Goal: Find specific page/section: Find specific page/section

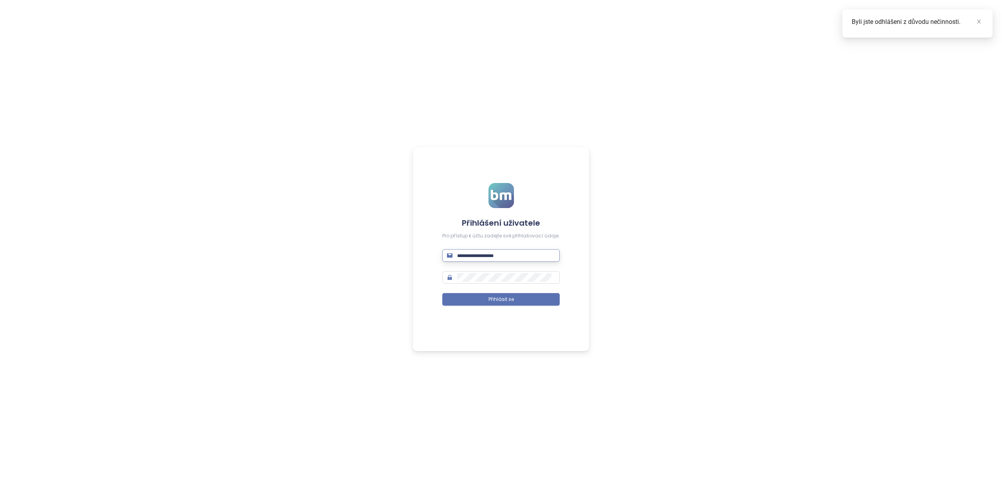
click at [514, 251] on input "text" at bounding box center [506, 255] width 98 height 9
type input "**********"
click at [442, 293] on button "Přihlásit se" at bounding box center [500, 299] width 117 height 13
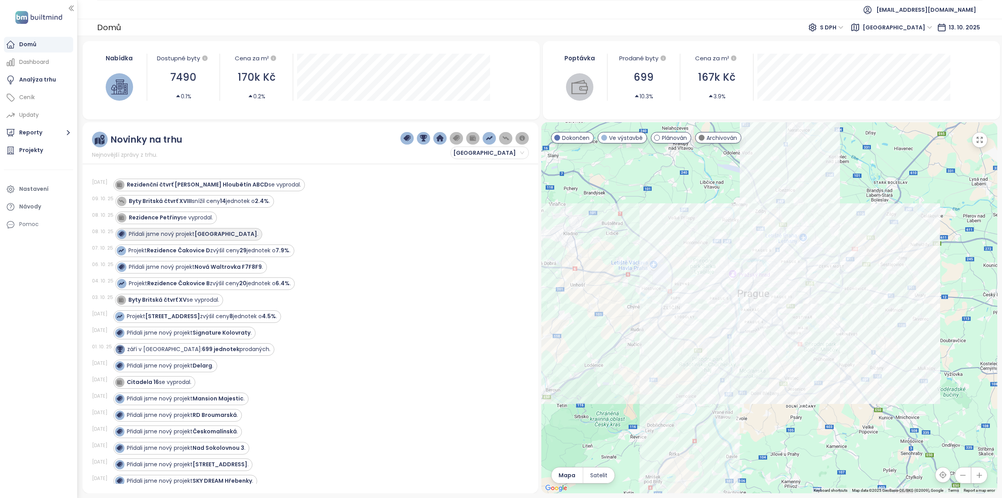
click at [211, 237] on strong "[GEOGRAPHIC_DATA]" at bounding box center [226, 234] width 63 height 8
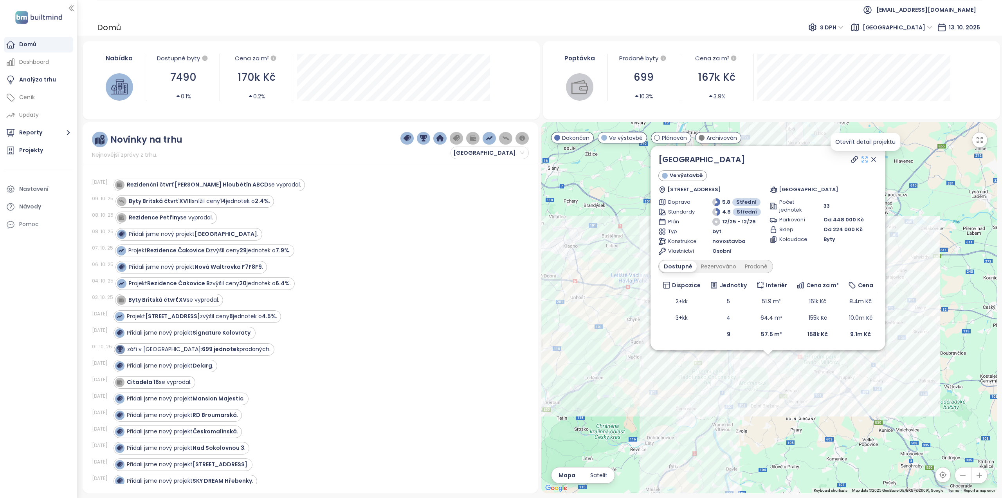
click at [864, 159] on icon at bounding box center [865, 159] width 8 height 8
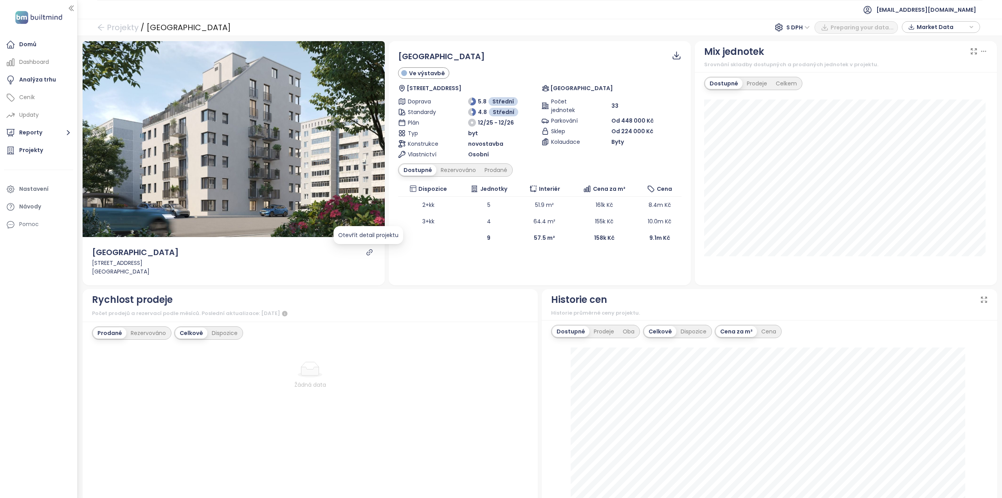
click at [366, 251] on icon "link" at bounding box center [369, 252] width 7 height 7
click at [757, 86] on div "Prodeje" at bounding box center [757, 83] width 29 height 11
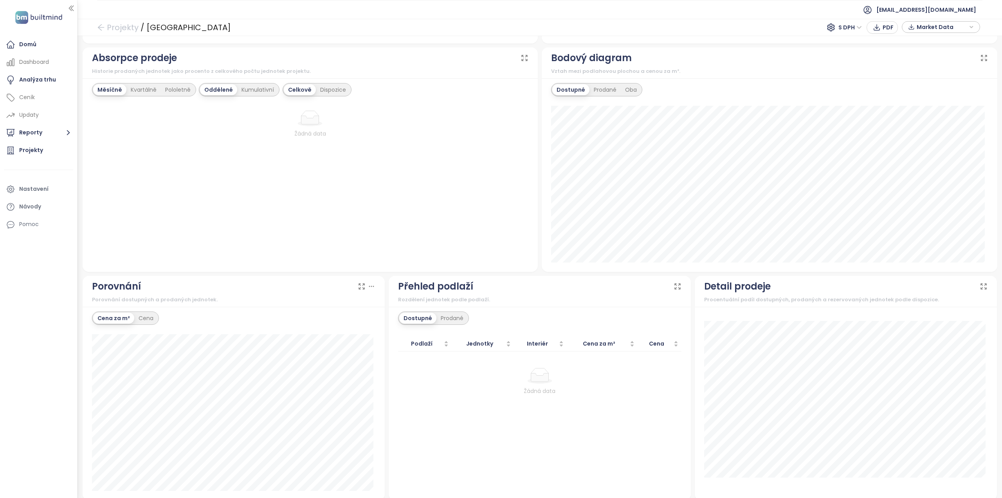
scroll to position [477, 0]
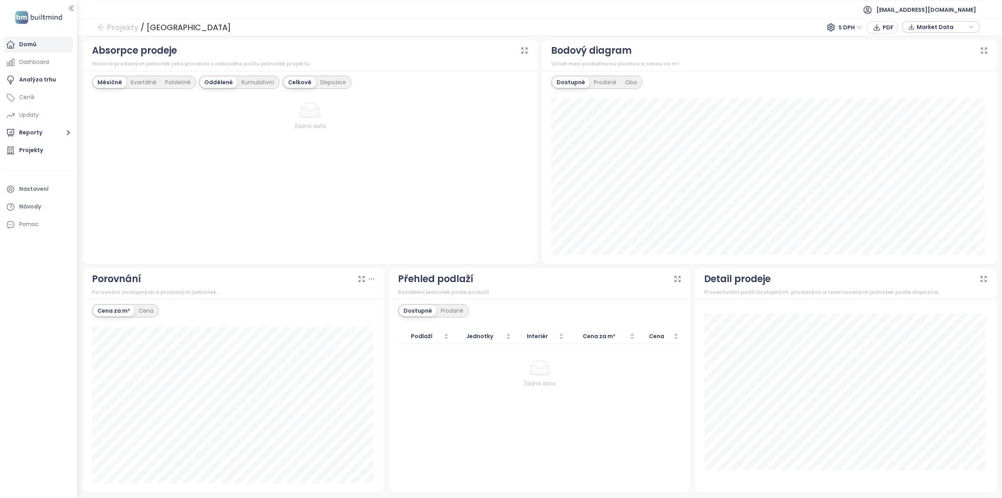
click at [27, 40] on div "Domů" at bounding box center [27, 45] width 17 height 10
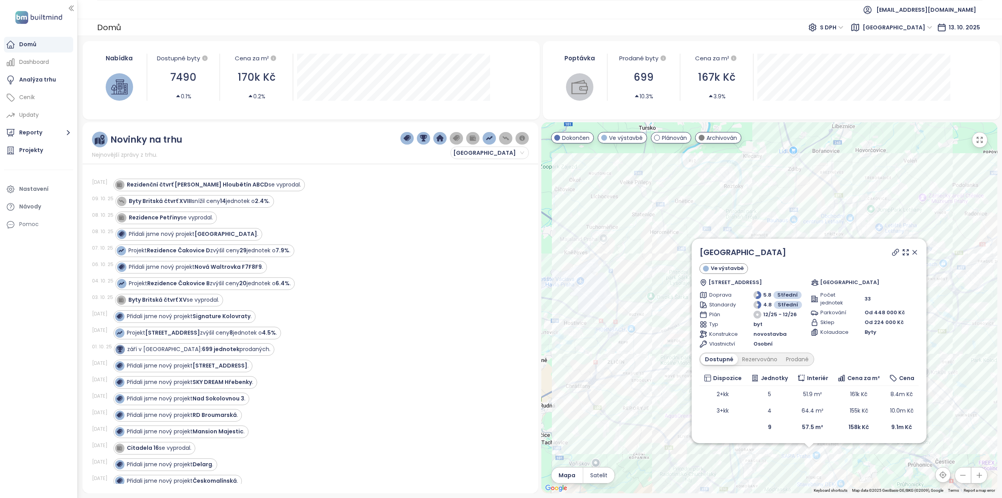
drag, startPoint x: 729, startPoint y: 333, endPoint x: 872, endPoint y: 320, distance: 143.8
click at [872, 326] on div "[GEOGRAPHIC_DATA] Ve výstavbě U [GEOGRAPHIC_DATA] 489/3, 142 00 [GEOGRAPHIC_DAT…" at bounding box center [769, 307] width 456 height 371
click at [739, 166] on div "[GEOGRAPHIC_DATA] Ve výstavbě U [GEOGRAPHIC_DATA] 489/3, 142 00 [GEOGRAPHIC_DAT…" at bounding box center [769, 307] width 456 height 371
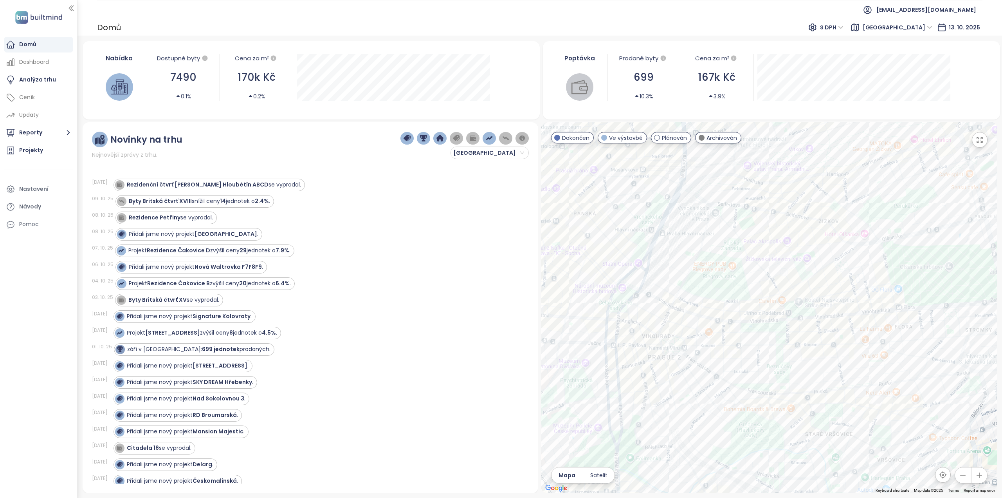
drag, startPoint x: 761, startPoint y: 187, endPoint x: 722, endPoint y: 287, distance: 107.5
click at [722, 287] on div at bounding box center [769, 307] width 456 height 371
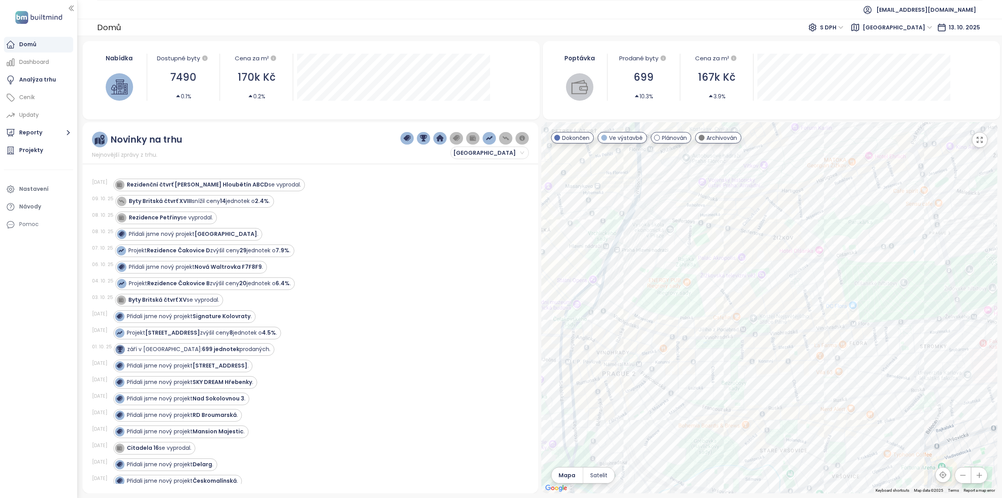
drag, startPoint x: 871, startPoint y: 207, endPoint x: 834, endPoint y: 220, distance: 39.0
click at [834, 220] on div at bounding box center [769, 307] width 456 height 371
drag, startPoint x: 900, startPoint y: 283, endPoint x: 847, endPoint y: 282, distance: 53.3
click at [842, 289] on div at bounding box center [769, 307] width 456 height 371
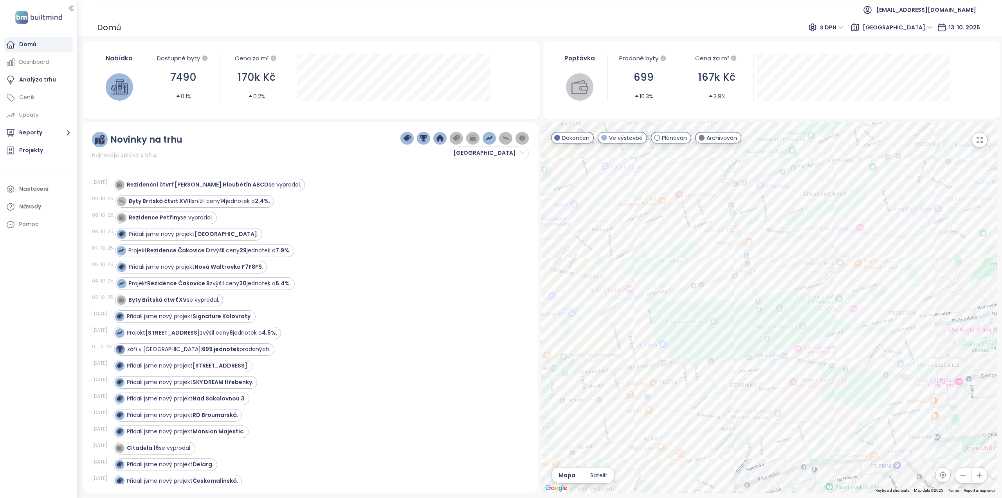
drag, startPoint x: 953, startPoint y: 235, endPoint x: 821, endPoint y: 267, distance: 136.0
click at [821, 267] on div at bounding box center [769, 307] width 456 height 371
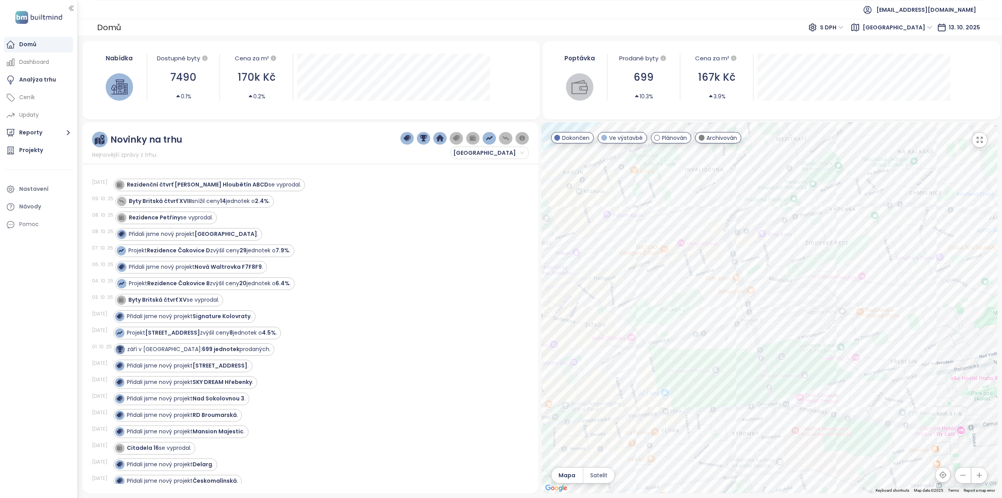
drag, startPoint x: 898, startPoint y: 226, endPoint x: 900, endPoint y: 276, distance: 49.4
click at [900, 276] on div at bounding box center [769, 307] width 456 height 371
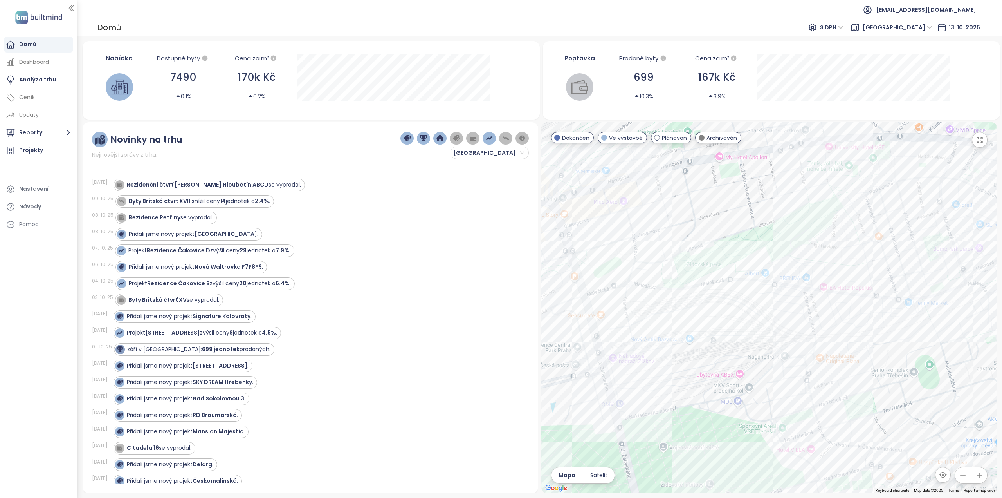
click at [664, 135] on span "Plánován" at bounding box center [674, 137] width 25 height 9
click at [675, 138] on span "Plánován" at bounding box center [674, 137] width 25 height 9
click at [709, 138] on span "Archivován" at bounding box center [722, 137] width 31 height 9
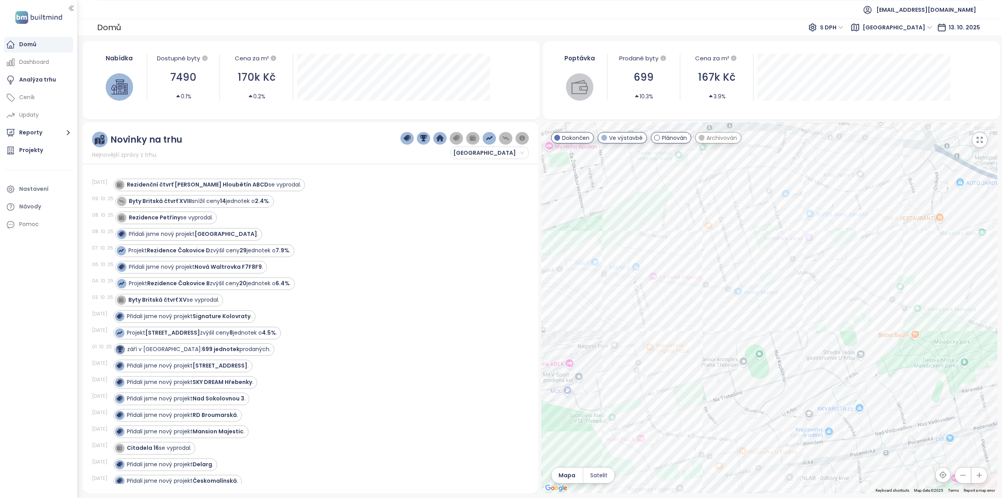
drag, startPoint x: 863, startPoint y: 279, endPoint x: 685, endPoint y: 255, distance: 179.3
click at [691, 268] on div at bounding box center [769, 307] width 456 height 371
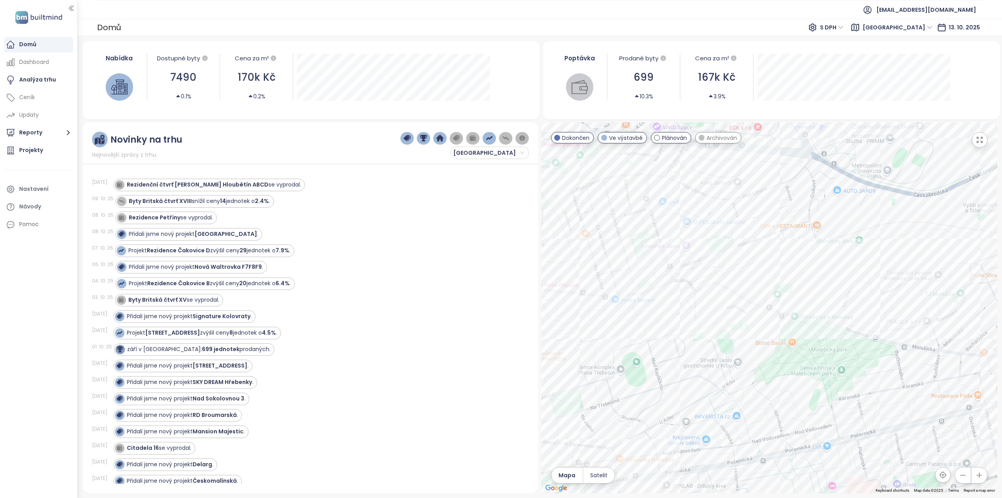
drag, startPoint x: 854, startPoint y: 223, endPoint x: 753, endPoint y: 233, distance: 101.1
click at [753, 233] on div at bounding box center [769, 307] width 456 height 371
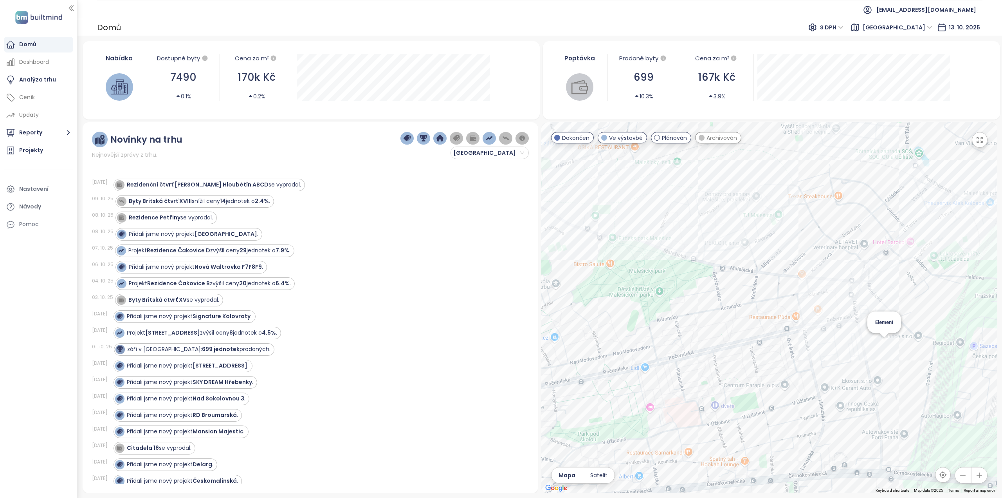
click at [883, 344] on div "Element" at bounding box center [769, 307] width 456 height 371
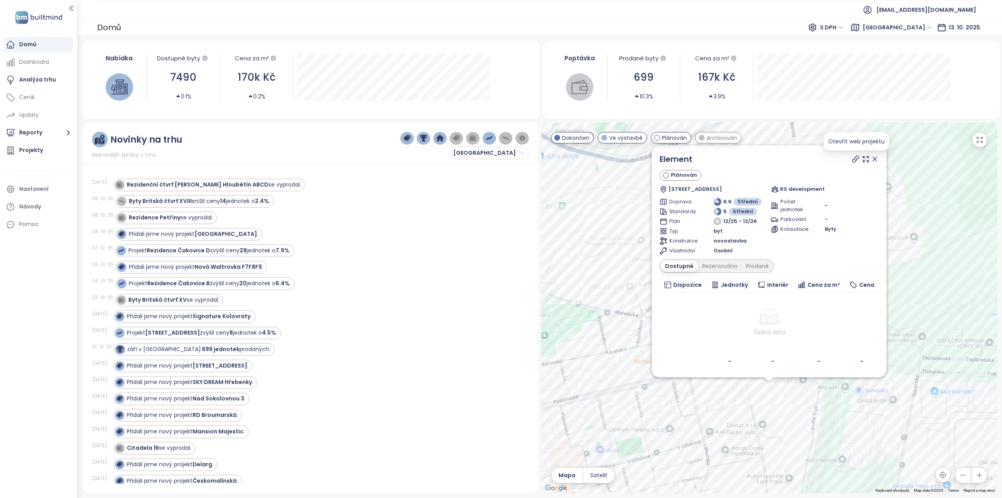
click at [855, 158] on icon at bounding box center [856, 159] width 6 height 6
